Goal: Task Accomplishment & Management: Use online tool/utility

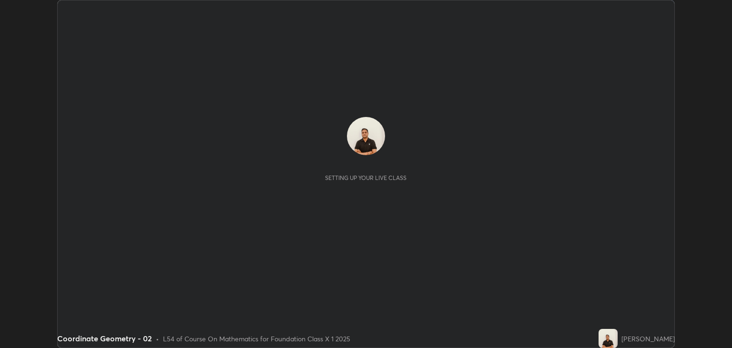
scroll to position [348, 732]
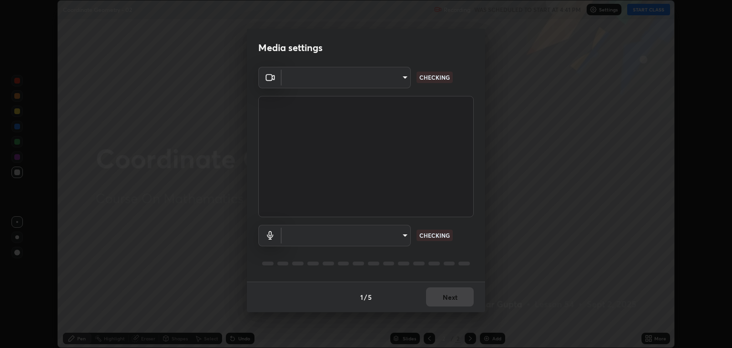
type input "3328cde424a25390179a7ca00da1373b9c8fa94f48d999d528576bd62ee58b72"
type input "default"
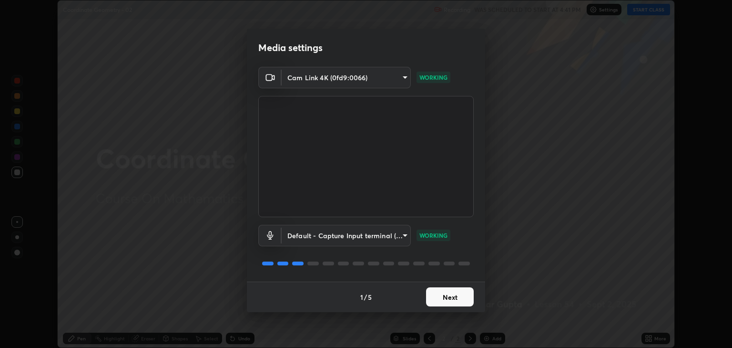
click at [430, 300] on button "Next" at bounding box center [450, 296] width 48 height 19
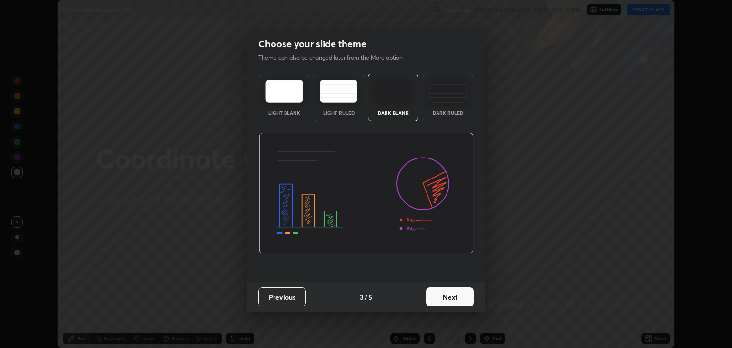
click at [436, 296] on button "Next" at bounding box center [450, 296] width 48 height 19
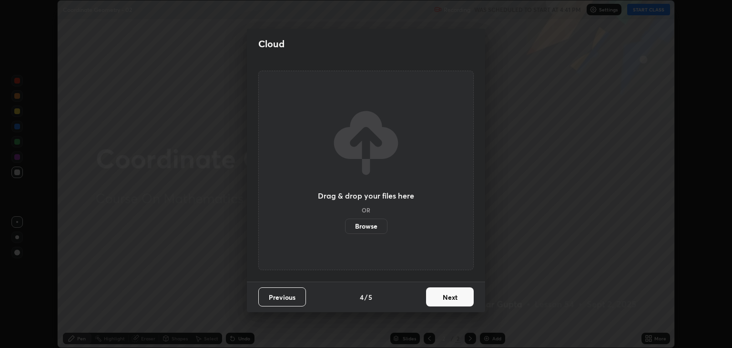
click at [438, 293] on button "Next" at bounding box center [450, 296] width 48 height 19
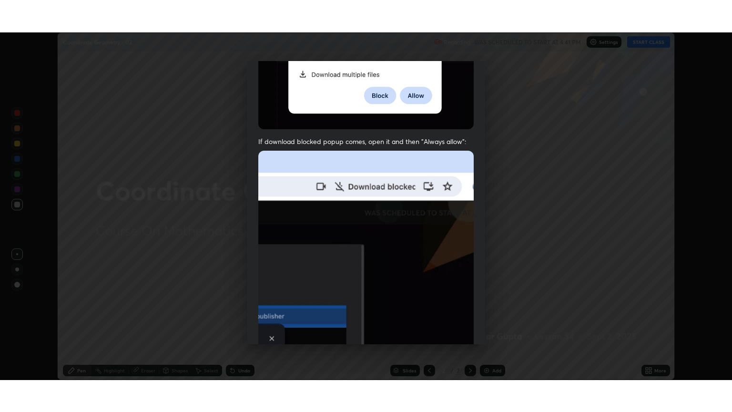
scroll to position [193, 0]
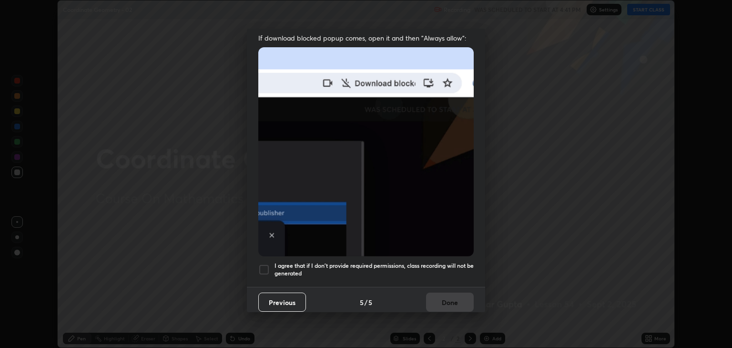
click at [266, 265] on div at bounding box center [263, 269] width 11 height 11
click at [442, 296] on button "Done" at bounding box center [450, 301] width 48 height 19
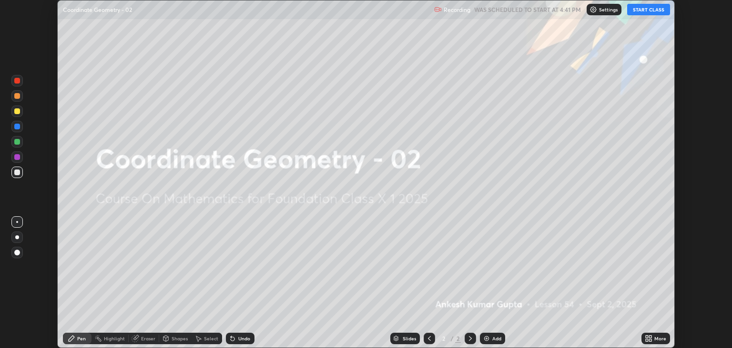
click at [646, 12] on button "START CLASS" at bounding box center [649, 9] width 43 height 11
click at [659, 341] on div "More" at bounding box center [656, 337] width 29 height 11
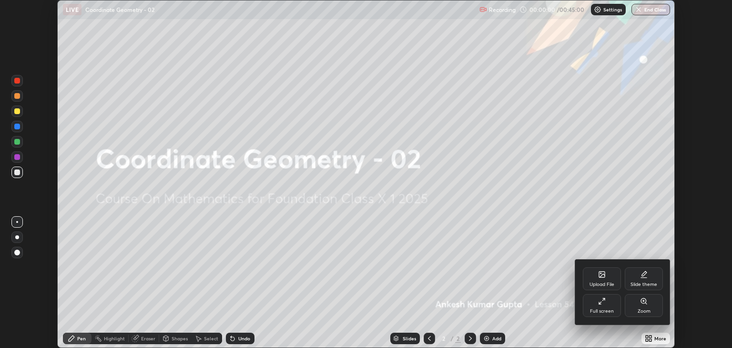
click at [607, 311] on div "Full screen" at bounding box center [602, 311] width 24 height 5
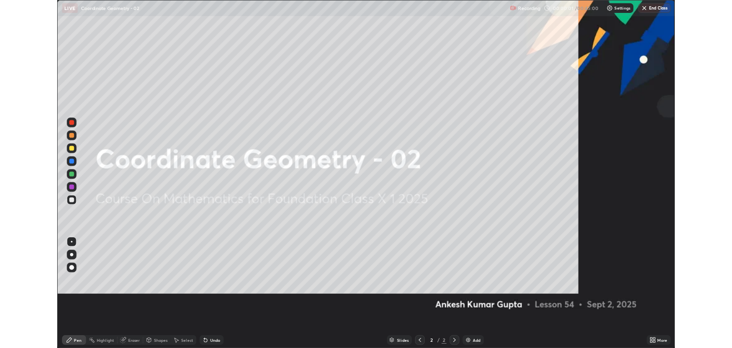
scroll to position [412, 732]
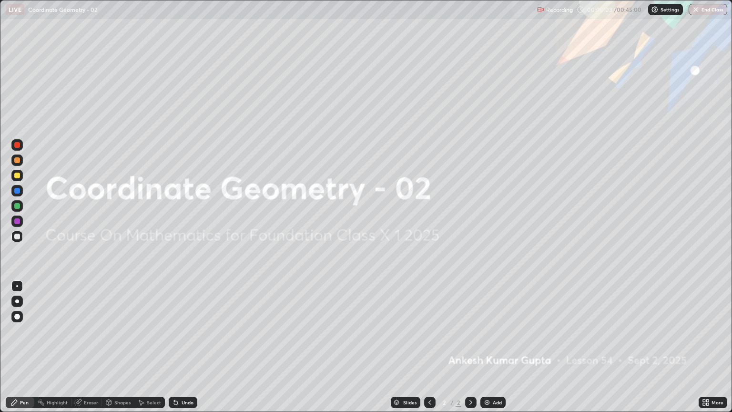
click at [490, 347] on div "Add" at bounding box center [493, 402] width 25 height 11
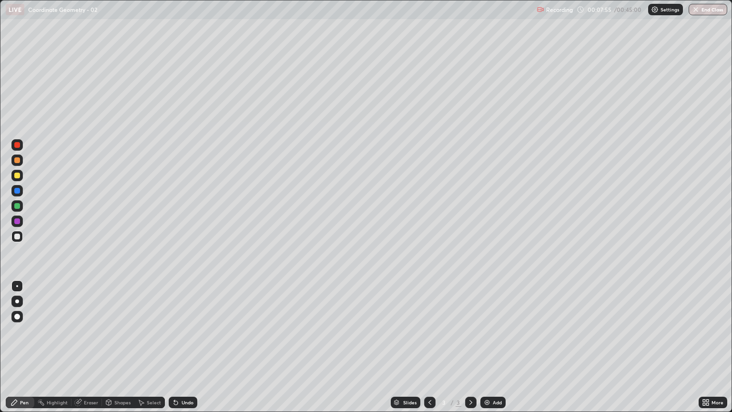
click at [574, 347] on div "Slides 3 / 3 Add" at bounding box center [448, 402] width 502 height 19
click at [567, 347] on div "Slides 3 / 3 Add" at bounding box center [448, 402] width 502 height 19
click at [493, 347] on div "Add" at bounding box center [497, 402] width 9 height 5
click at [179, 347] on div "Undo" at bounding box center [183, 402] width 29 height 11
click at [89, 347] on div "Eraser" at bounding box center [91, 402] width 14 height 5
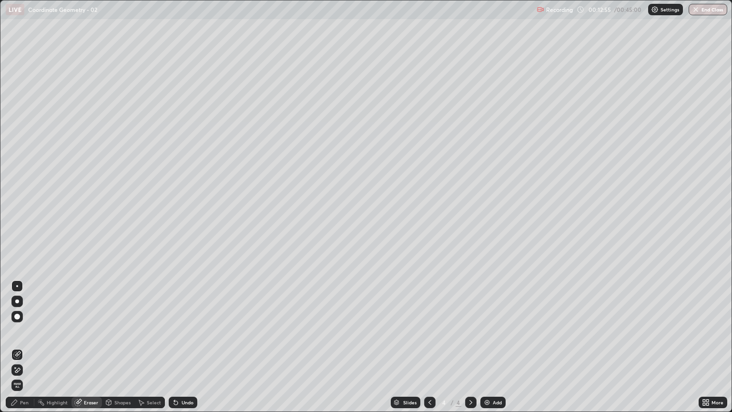
click at [26, 347] on div "Pen" at bounding box center [24, 402] width 9 height 5
click at [87, 347] on div "Eraser" at bounding box center [87, 402] width 31 height 11
click at [26, 347] on div "Pen" at bounding box center [24, 402] width 9 height 5
click at [486, 347] on img at bounding box center [488, 403] width 8 height 8
click at [16, 177] on div at bounding box center [17, 176] width 6 height 6
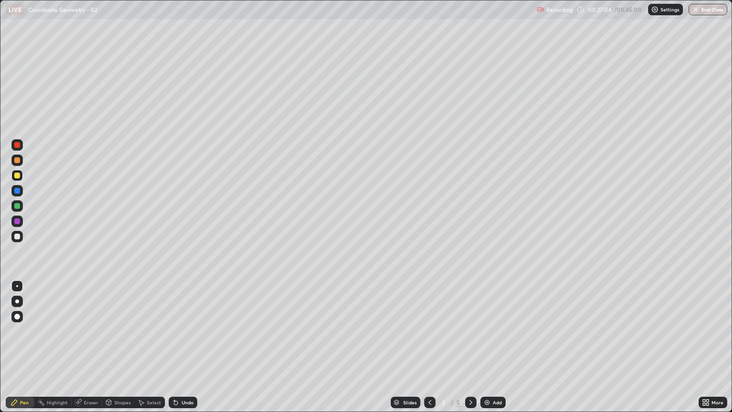
click at [83, 347] on div "Eraser" at bounding box center [87, 402] width 31 height 11
click at [21, 347] on div "Pen" at bounding box center [20, 402] width 29 height 11
click at [488, 347] on img at bounding box center [488, 403] width 8 height 8
click at [18, 238] on div at bounding box center [17, 237] width 6 height 6
click at [712, 11] on button "End Class" at bounding box center [709, 9] width 38 height 11
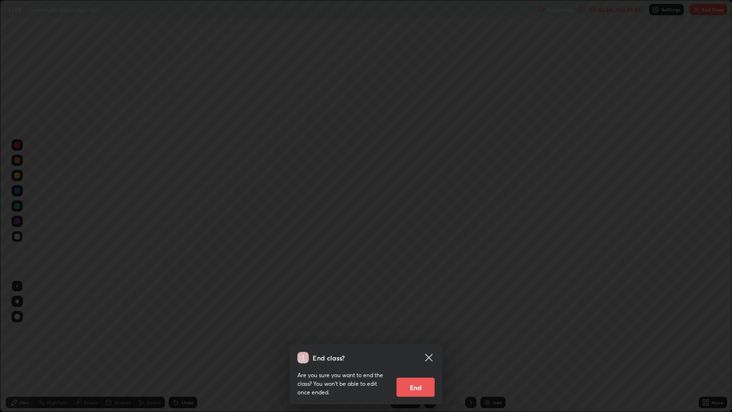
click at [424, 347] on button "End" at bounding box center [416, 387] width 38 height 19
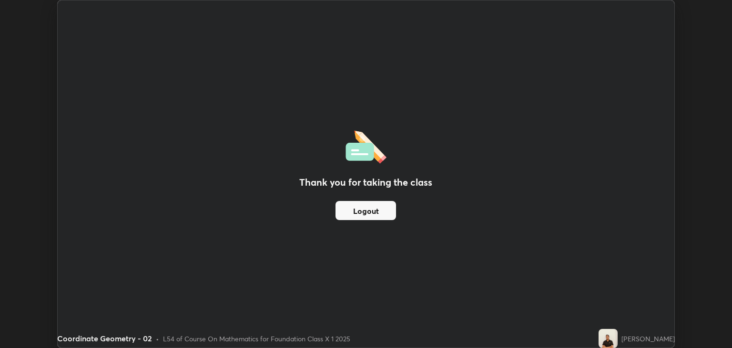
scroll to position [47337, 46953]
